Goal: Register for event/course

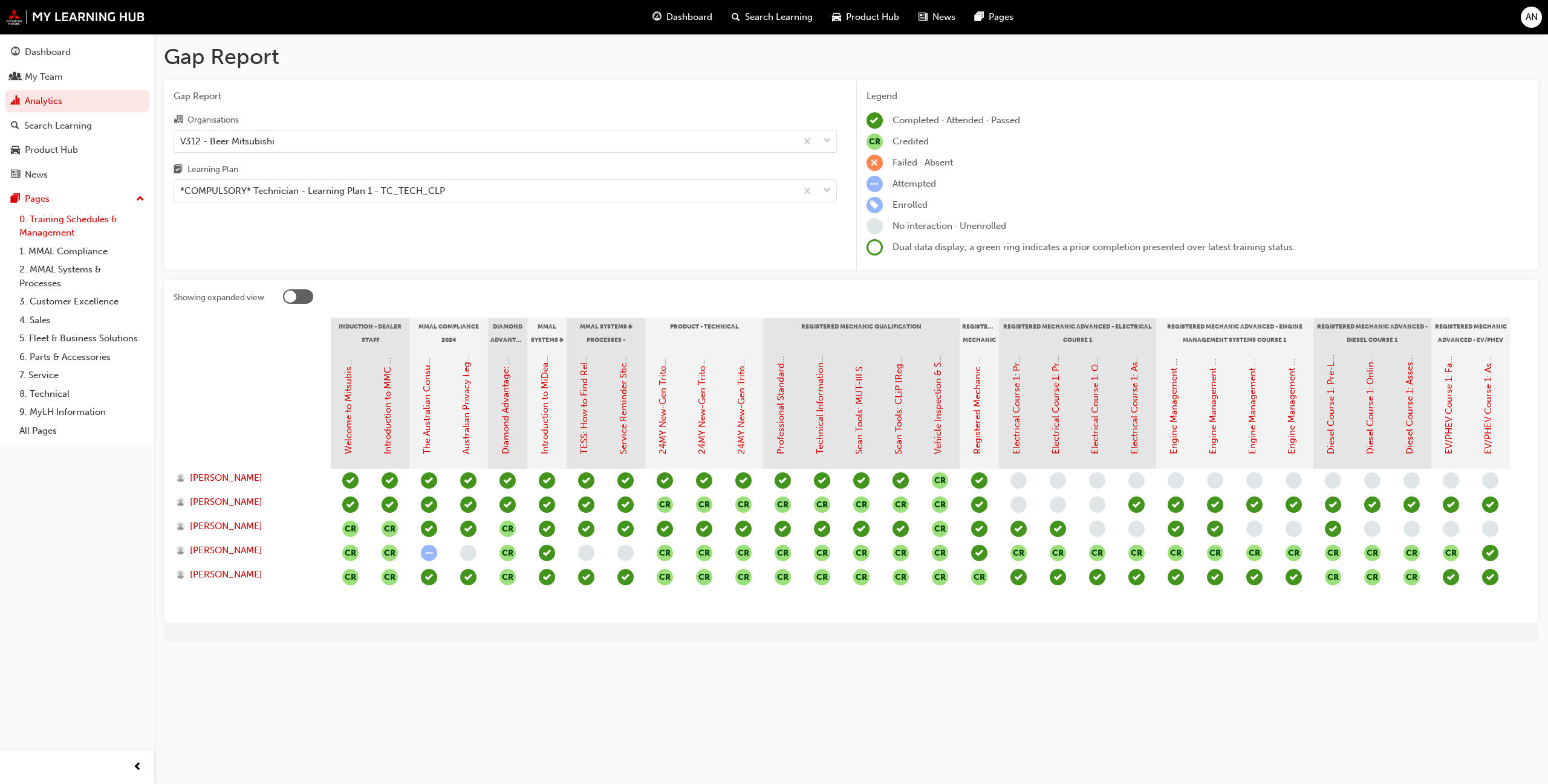
click at [54, 223] on link "0. Training Schedules & Management" at bounding box center [82, 227] width 135 height 32
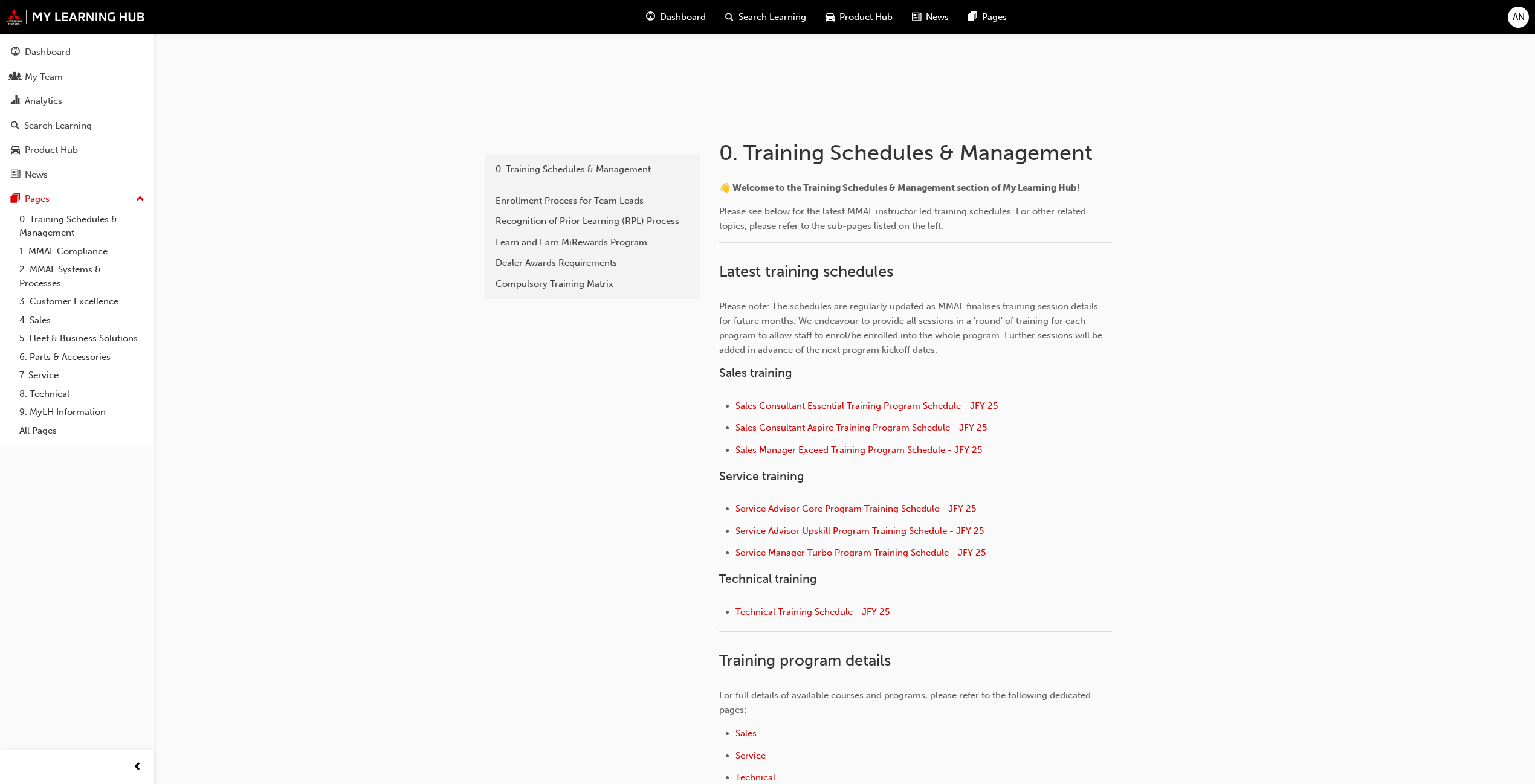
scroll to position [161, 0]
click at [834, 555] on span "Service Manager Turbo Program Training Schedule - JFY 25" at bounding box center [861, 552] width 250 height 11
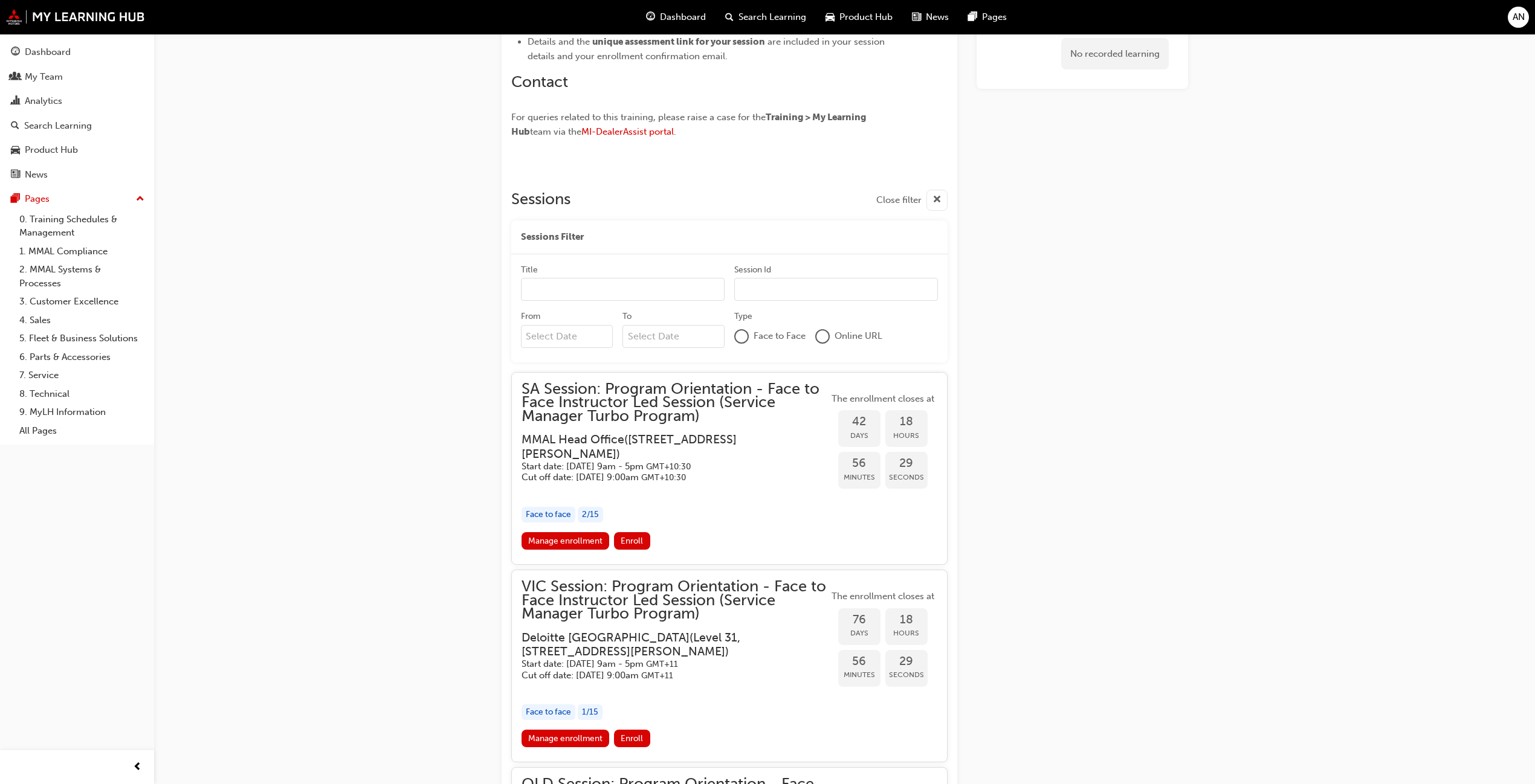
scroll to position [919, 0]
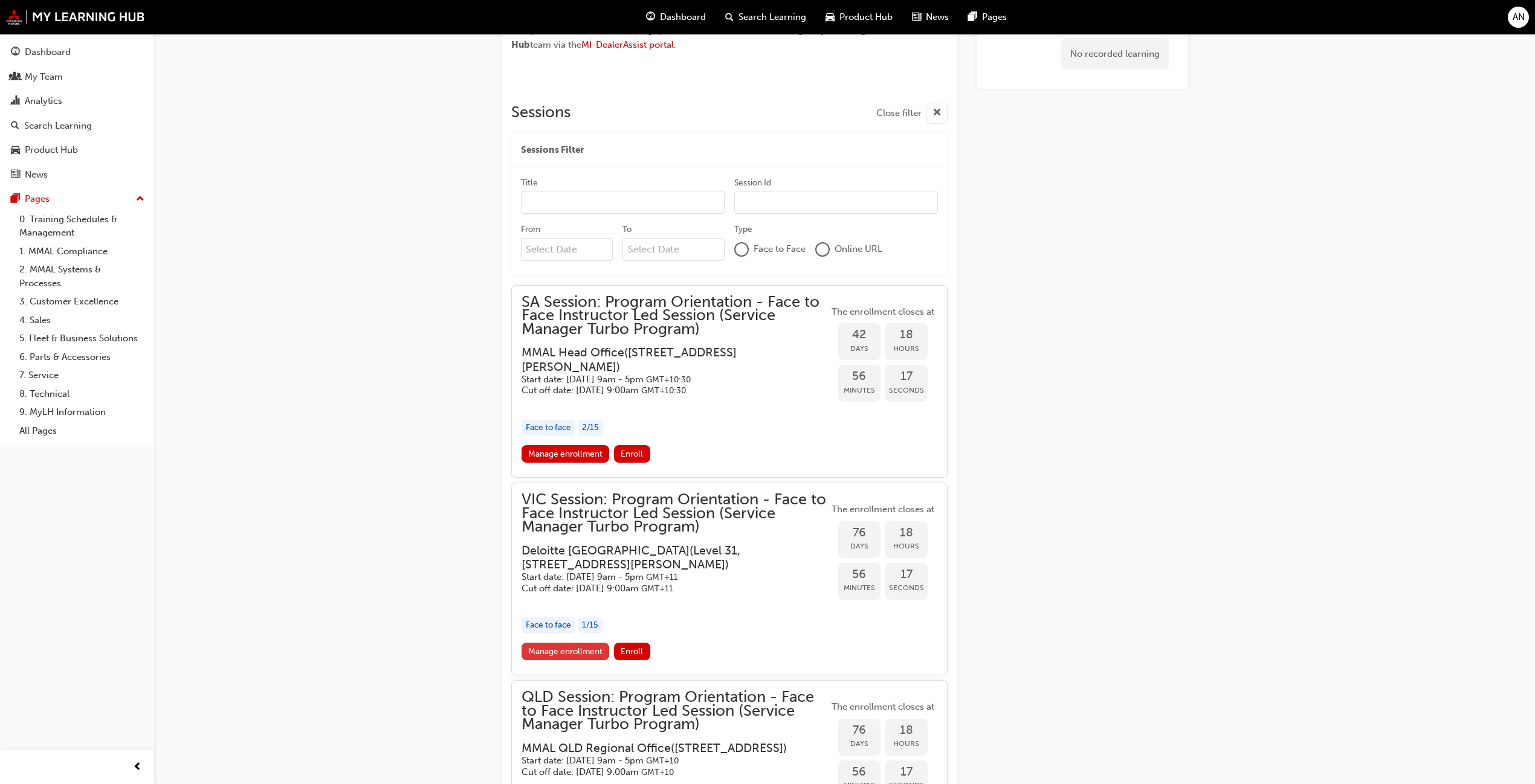
click at [576, 648] on link "Manage enrollment" at bounding box center [566, 651] width 88 height 17
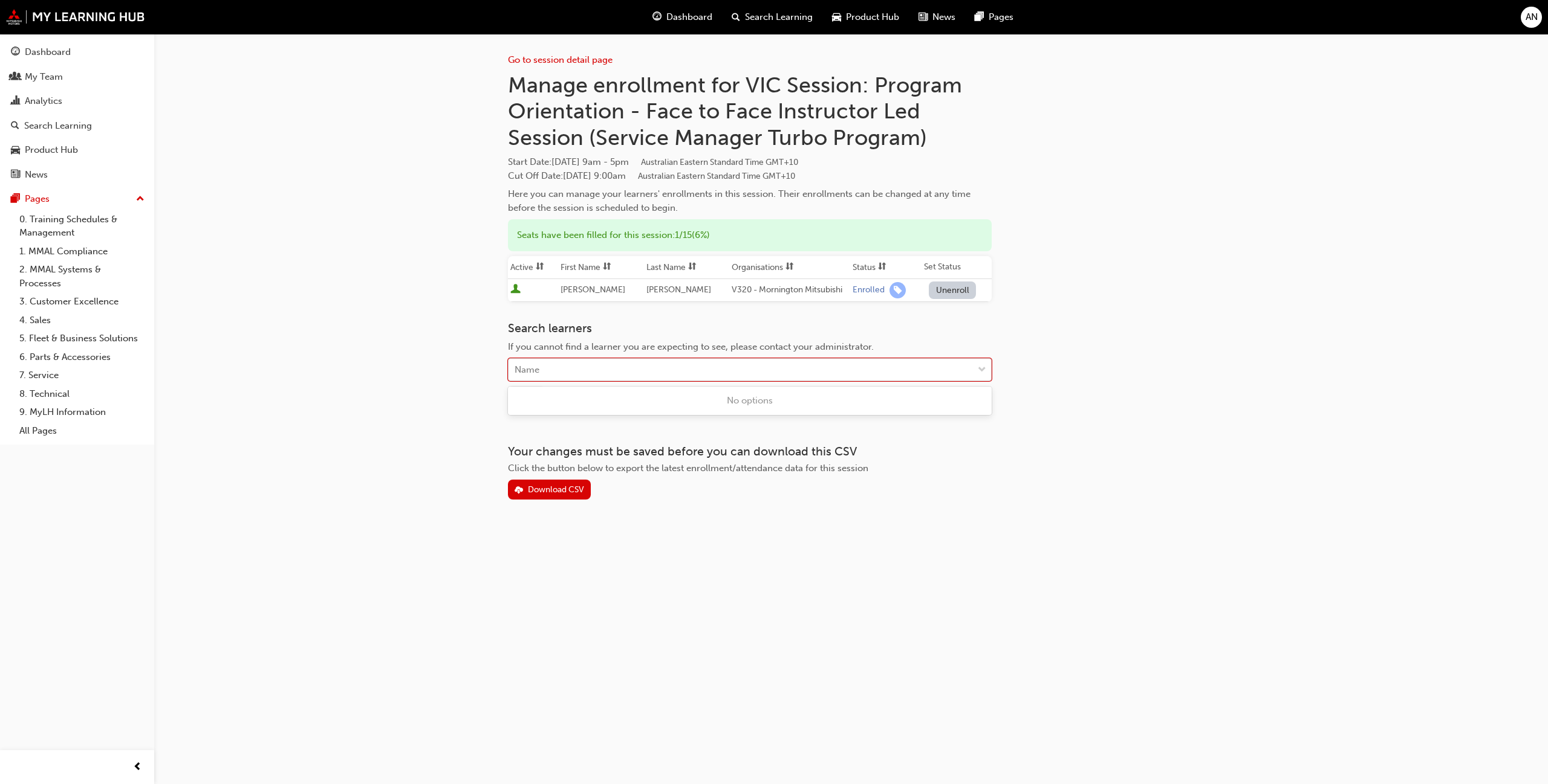
click at [631, 377] on div "Name" at bounding box center [740, 370] width 464 height 22
type input "[PERSON_NAME]"
click at [663, 397] on span "[PERSON_NAME] - V312 - Beer Mitsubishi" at bounding box center [604, 401] width 176 height 11
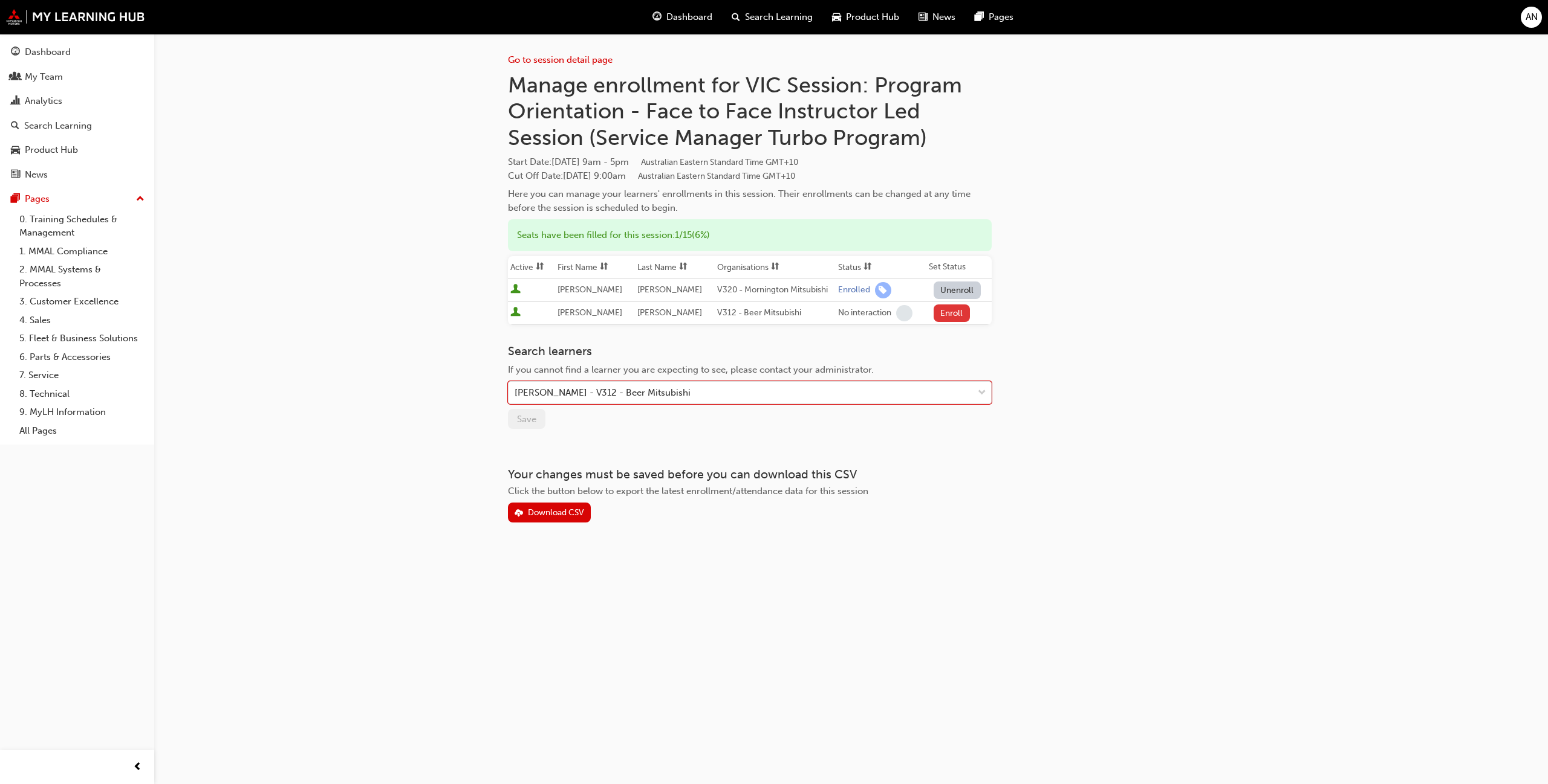
click at [951, 312] on button "Enroll" at bounding box center [952, 313] width 36 height 17
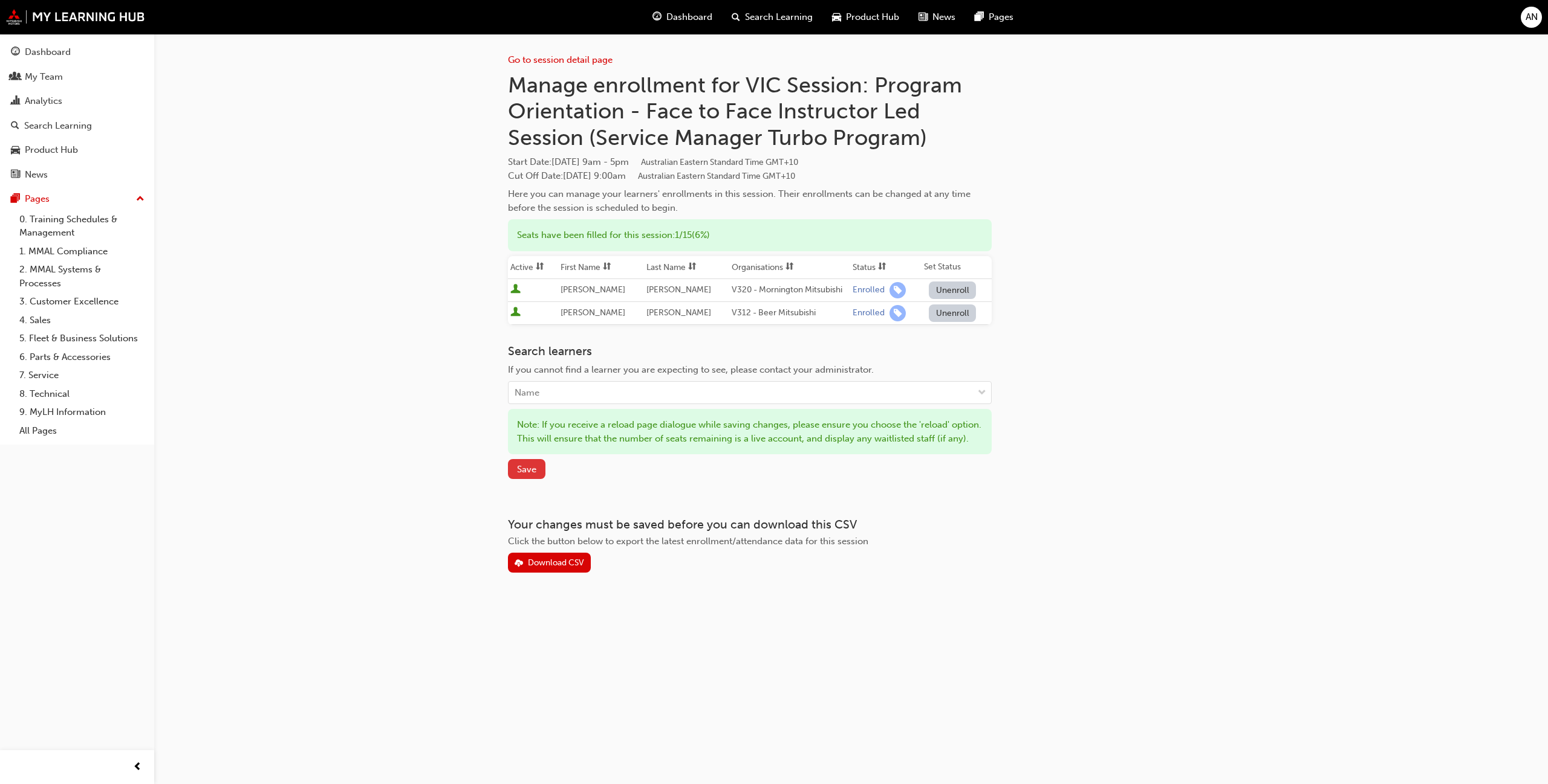
click at [528, 475] on span "Save" at bounding box center [527, 469] width 20 height 11
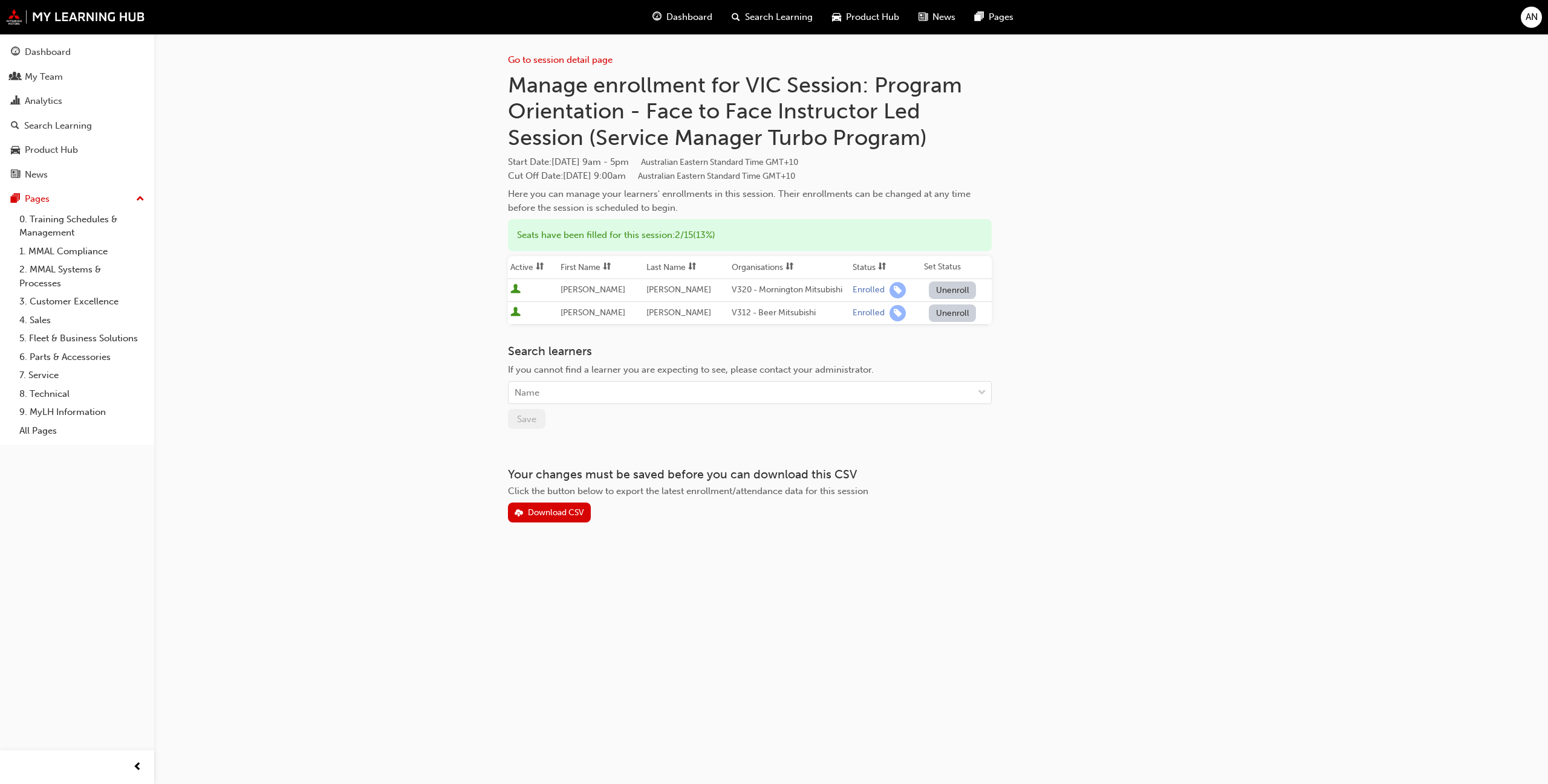
click at [842, 105] on h1 "Manage enrollment for VIC Session: Program Orientation - Face to Face Instructo…" at bounding box center [750, 111] width 484 height 79
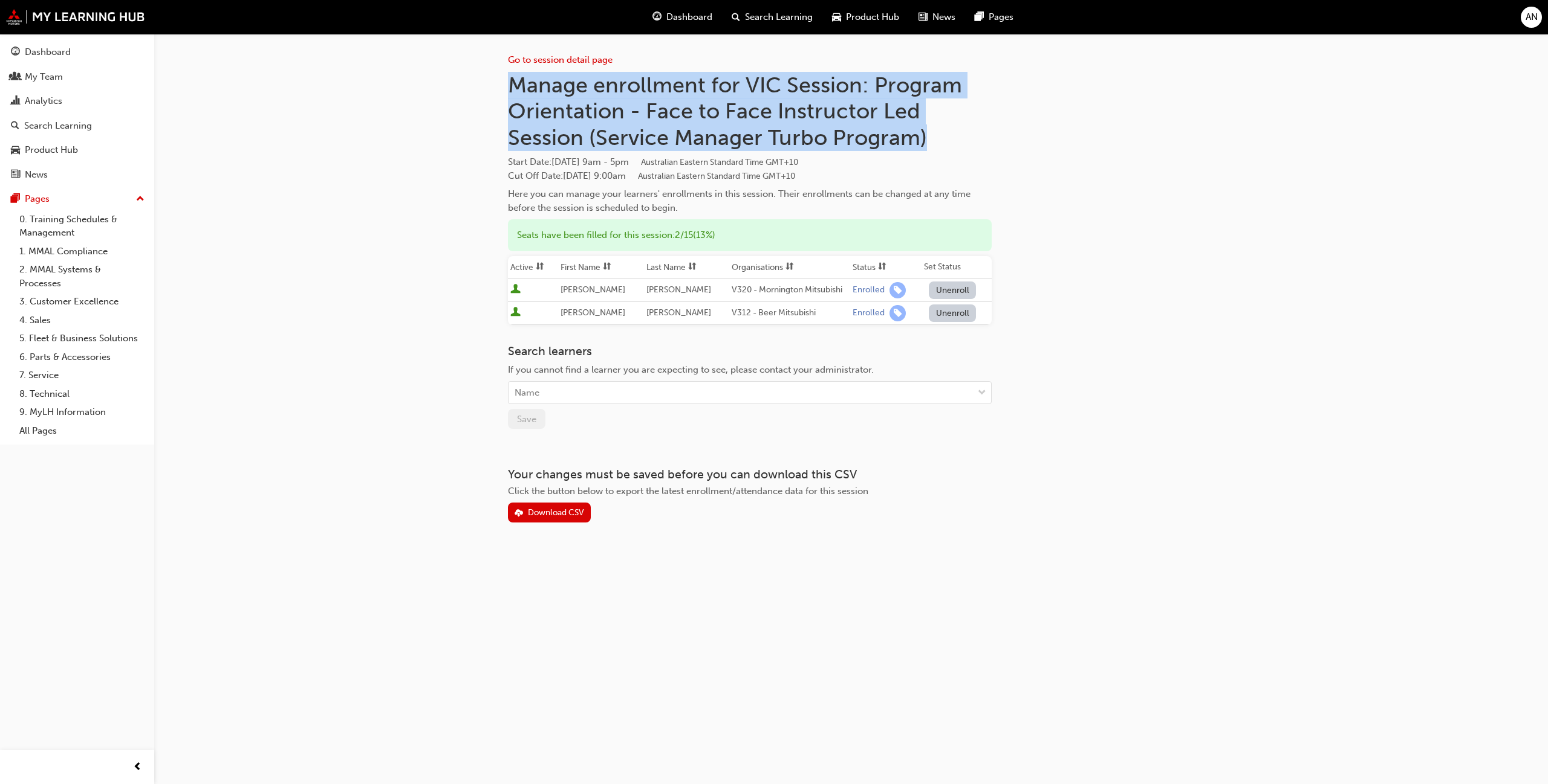
drag, startPoint x: 928, startPoint y: 130, endPoint x: 491, endPoint y: 91, distance: 438.7
click at [491, 91] on div "Go to session detail page Manage enrollment for VIC Session: Program Orientatio…" at bounding box center [851, 298] width 726 height 528
copy h1 "Manage enrollment for VIC Session: Program Orientation - Face to Face Instructo…"
click at [60, 52] on div "Dashboard" at bounding box center [48, 51] width 46 height 13
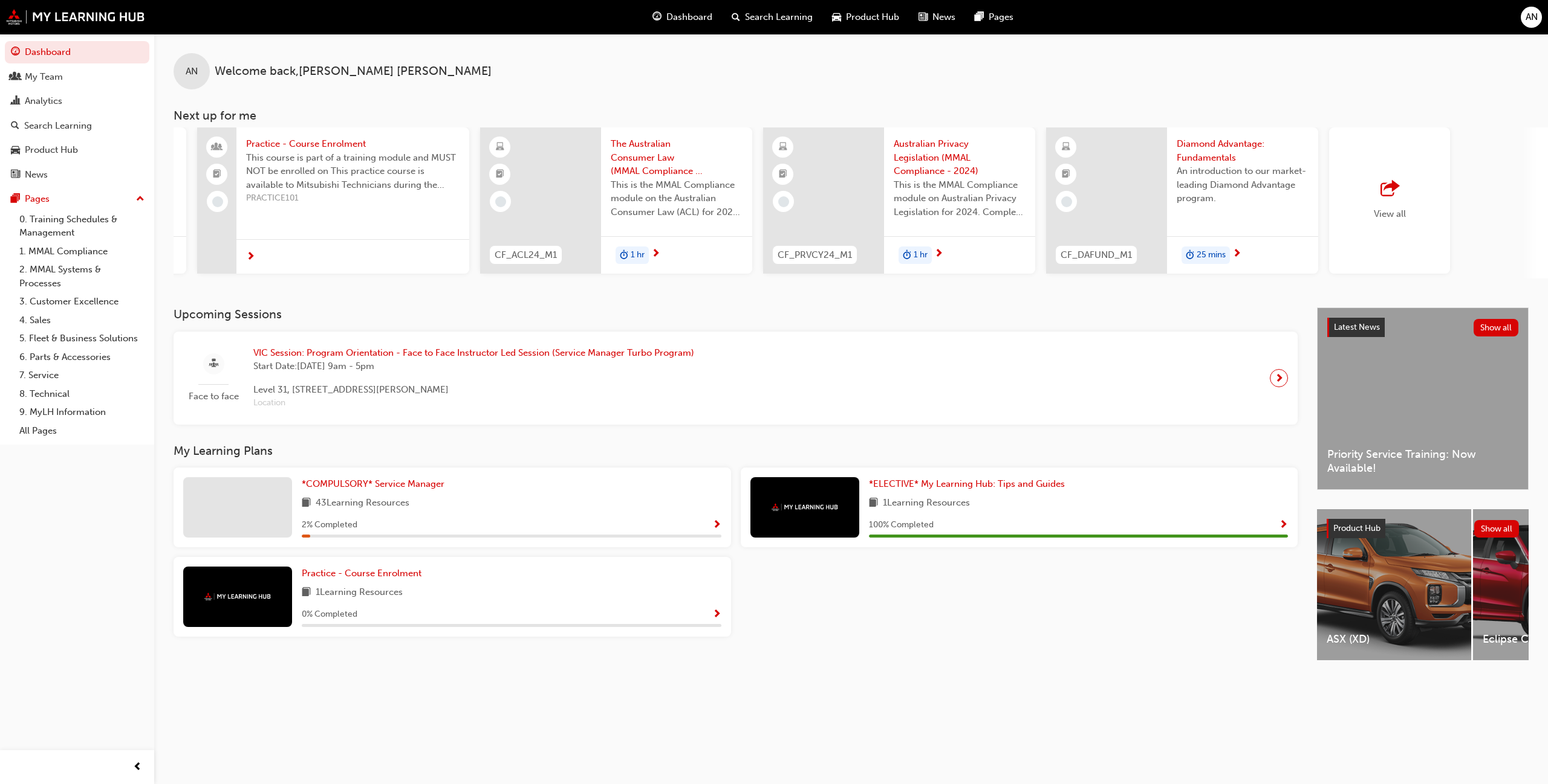
scroll to position [0, 322]
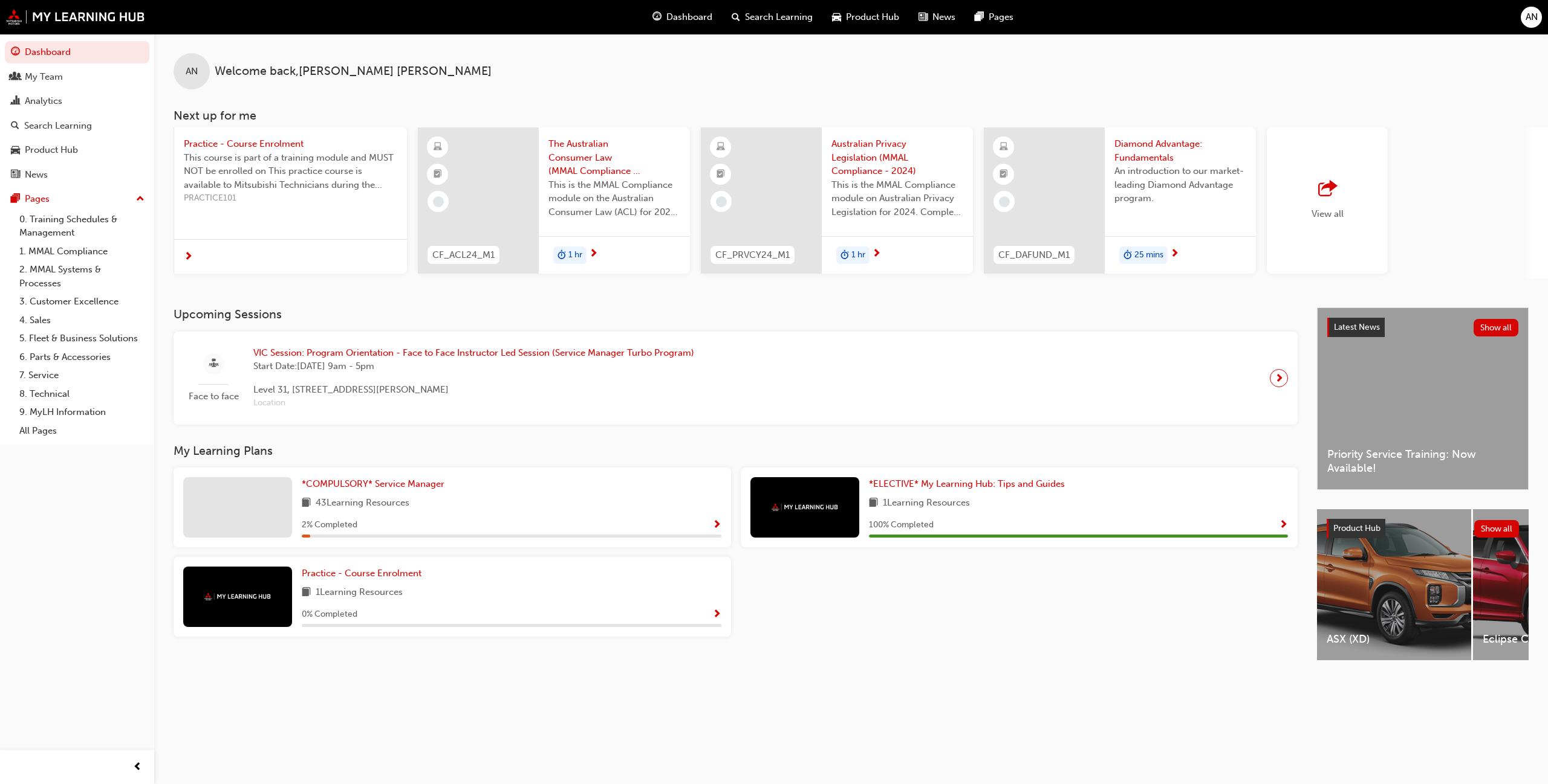
click at [1336, 183] on span "outbound-icon" at bounding box center [1327, 189] width 18 height 17
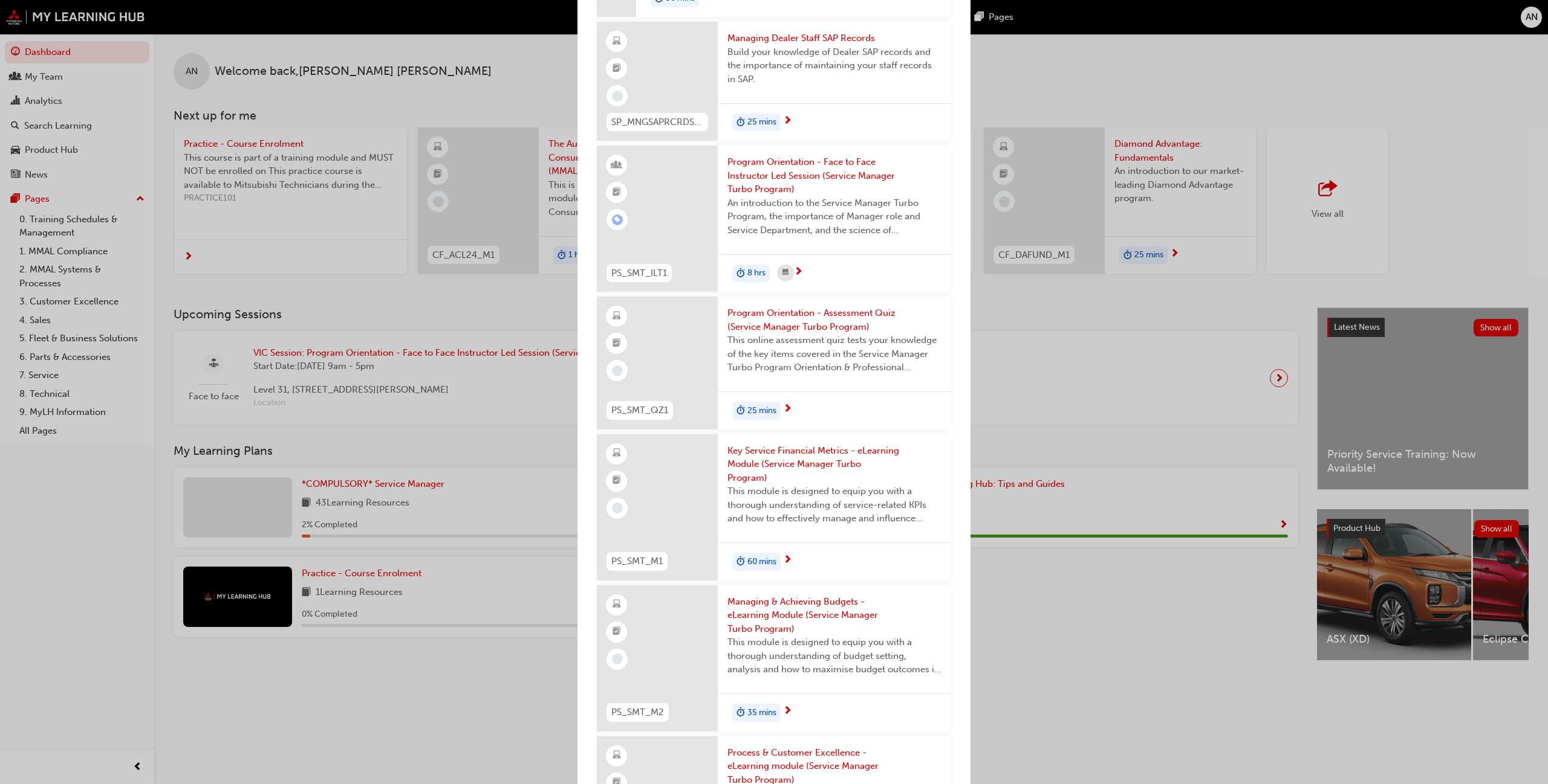
scroll to position [3384, 0]
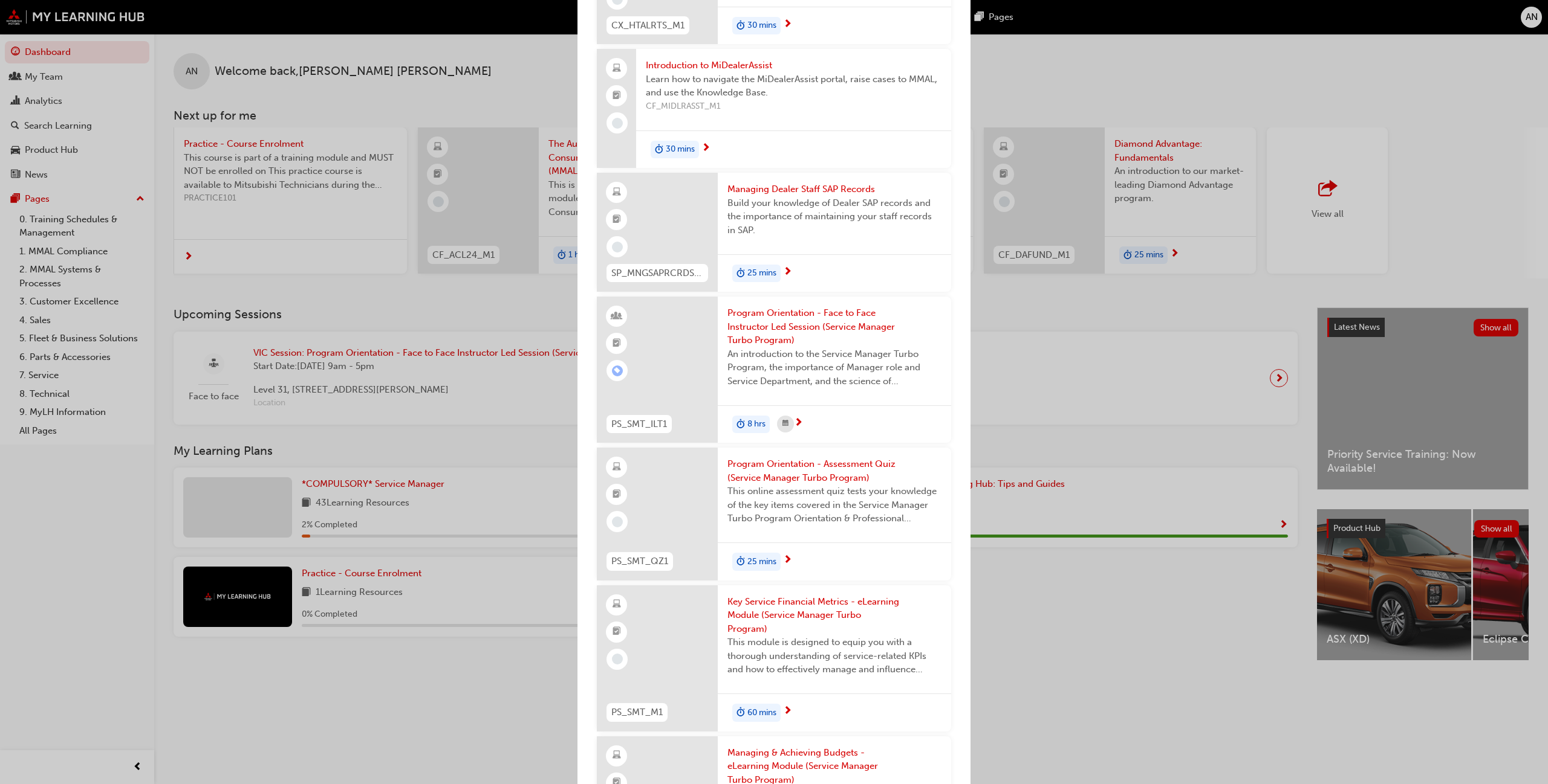
drag, startPoint x: 1284, startPoint y: 87, endPoint x: 1275, endPoint y: 82, distance: 10.3
click at [1287, 85] on div "Next up for me CF_INDDLR_M2 Introduction to MMC & MMAL Brand and Heritage (Deal…" at bounding box center [774, 392] width 1548 height 784
